Goal: Check status: Check status

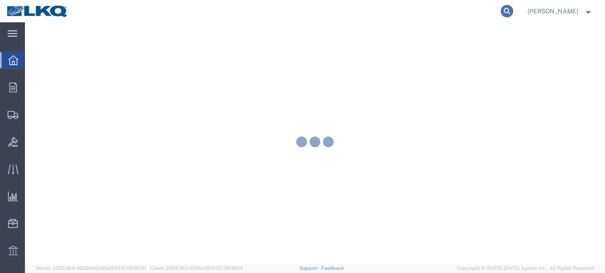
click at [501, 9] on icon at bounding box center [507, 11] width 12 height 12
click at [450, 8] on input "search" at bounding box center [365, 10] width 271 height 21
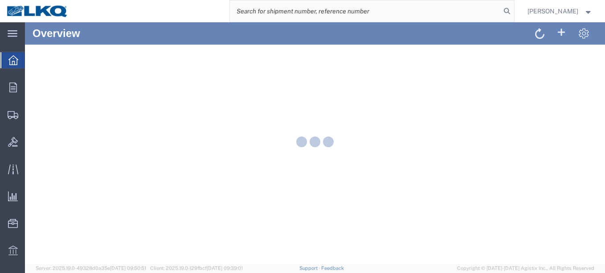
paste input "56386410"
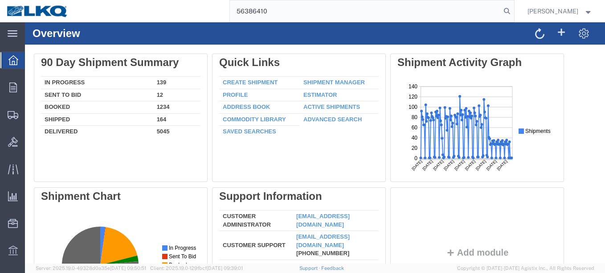
type input "56386410"
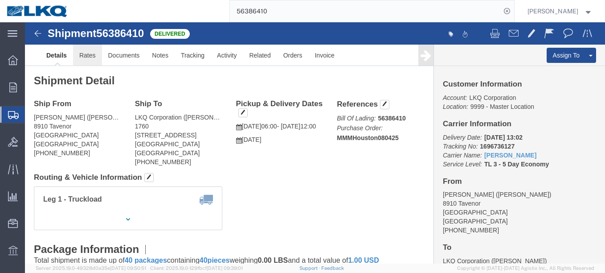
drag, startPoint x: 91, startPoint y: 53, endPoint x: 66, endPoint y: 31, distance: 33.5
click link "Rates"
